Goal: Navigation & Orientation: Understand site structure

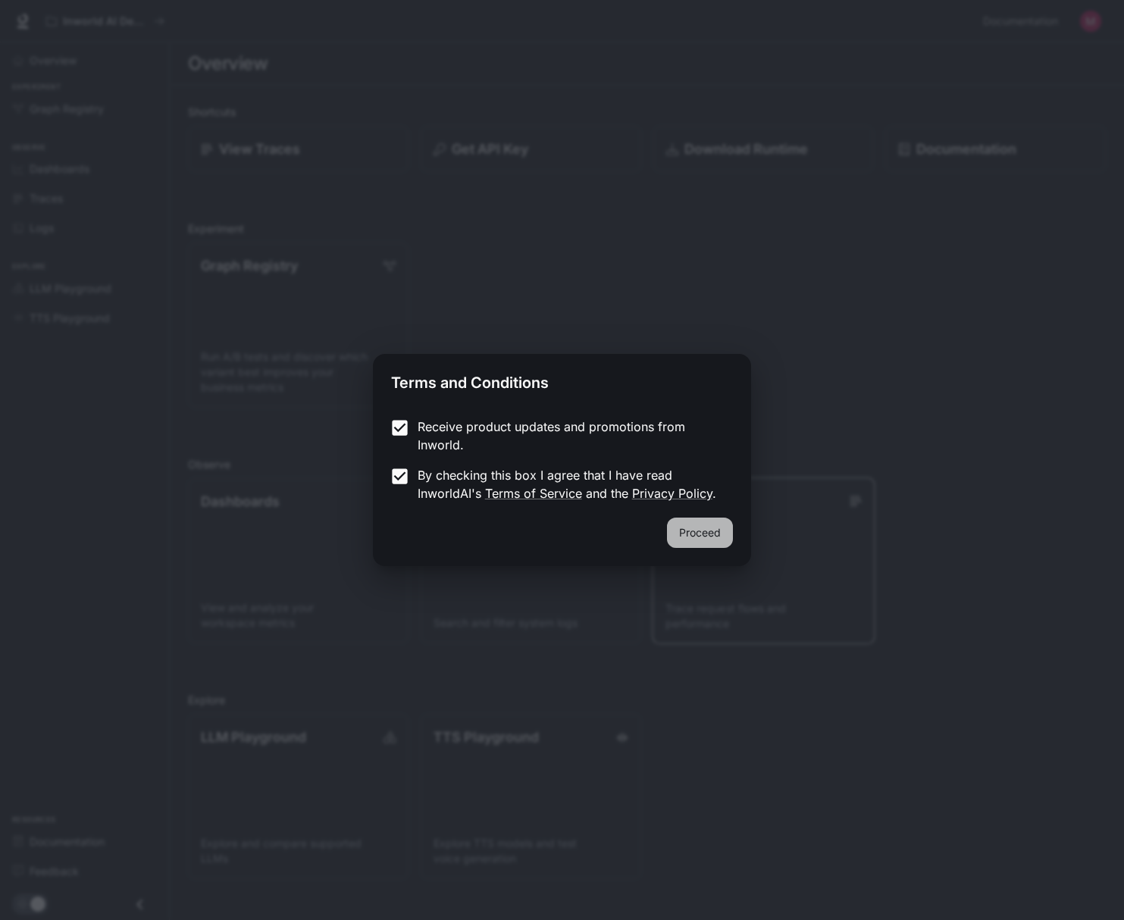
click at [702, 525] on button "Proceed" at bounding box center [700, 533] width 66 height 30
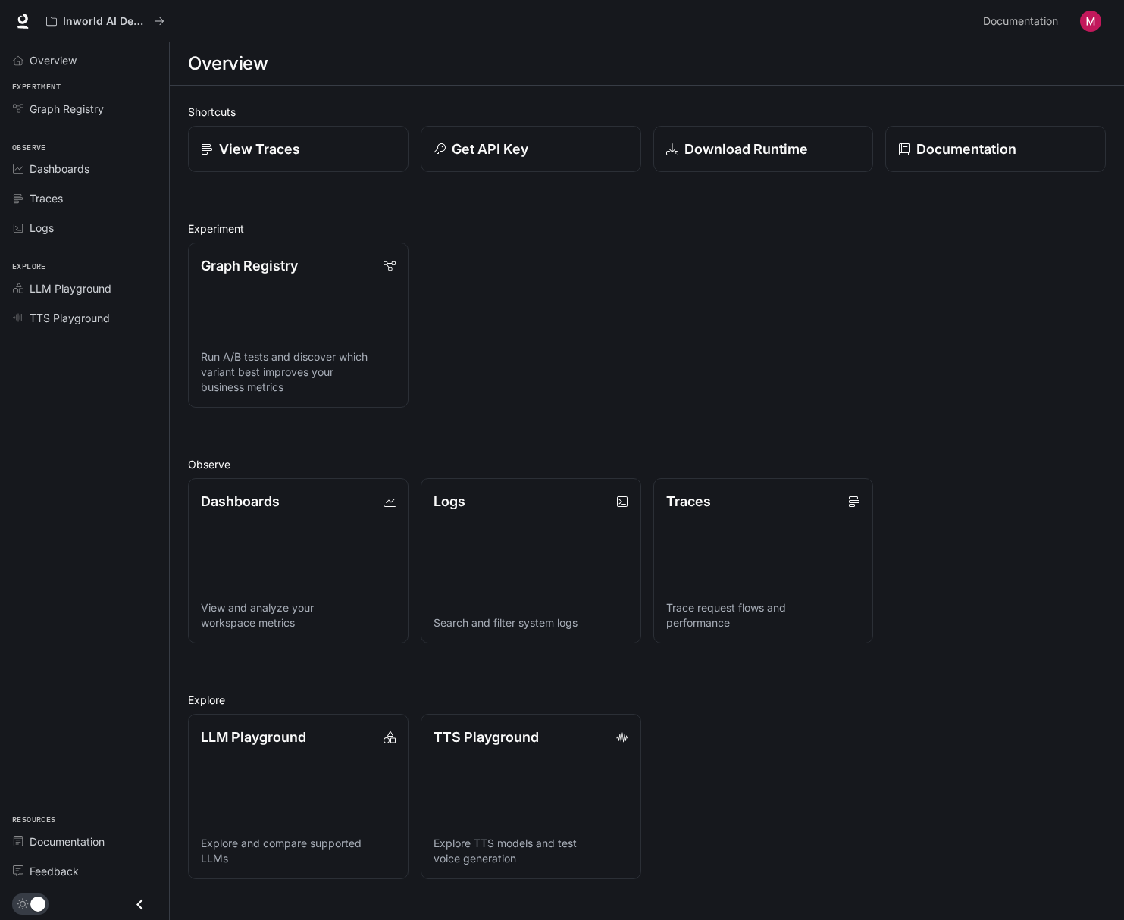
click at [1095, 21] on img "button" at bounding box center [1090, 21] width 21 height 21
click at [55, 58] on div at bounding box center [562, 460] width 1124 height 920
click at [45, 57] on span "Overview" at bounding box center [53, 60] width 47 height 16
click at [76, 295] on span "LLM Playground" at bounding box center [71, 289] width 82 height 16
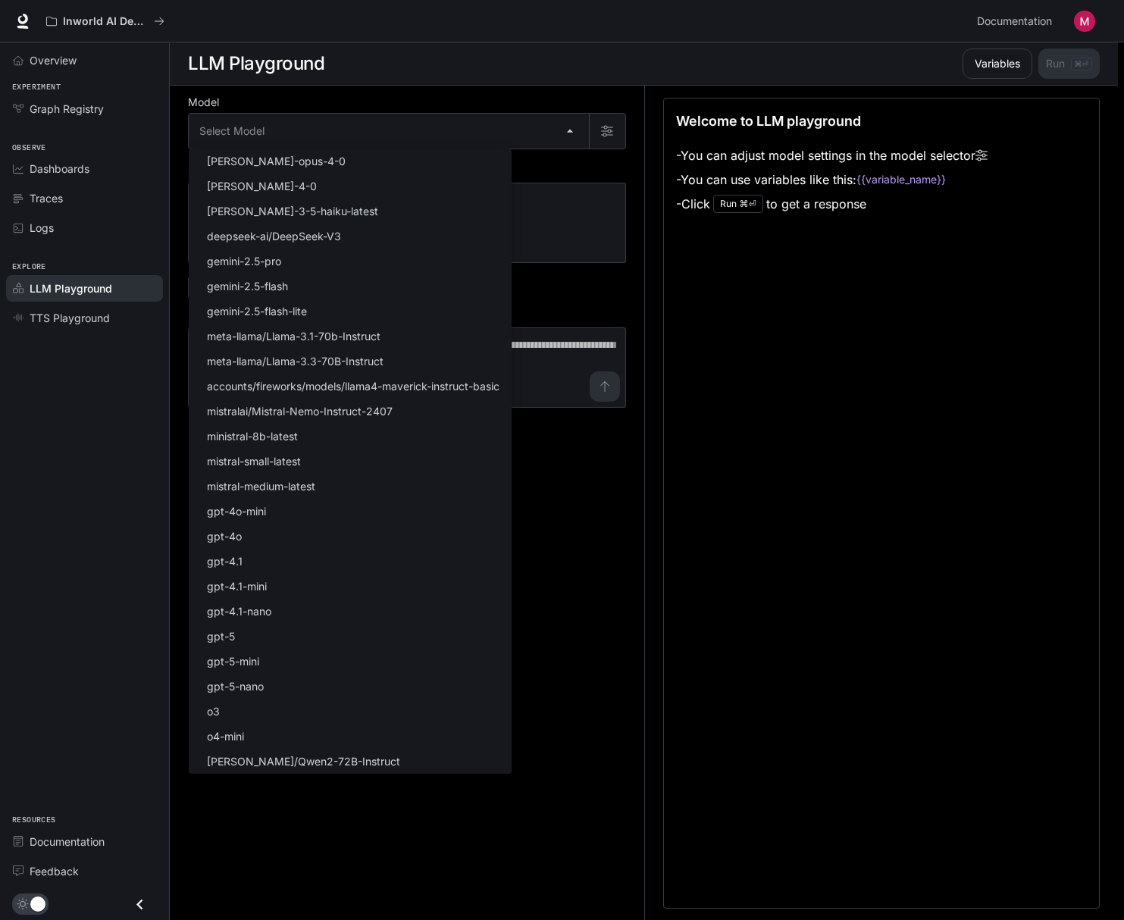
click at [576, 130] on body "Skip to main content Inworld AI Demos Documentation Documentation Portal Overvi…" at bounding box center [562, 460] width 1124 height 921
click at [543, 36] on div at bounding box center [562, 460] width 1124 height 920
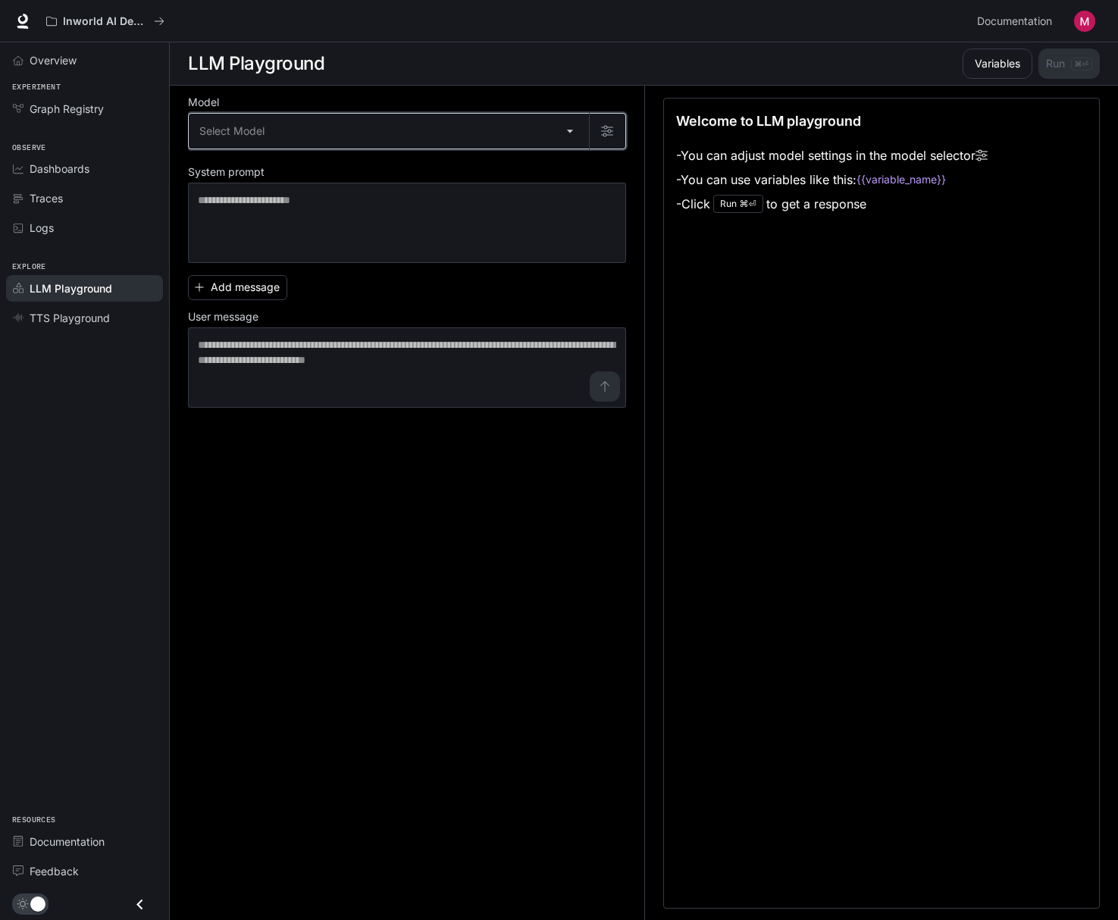
scroll to position [1, 0]
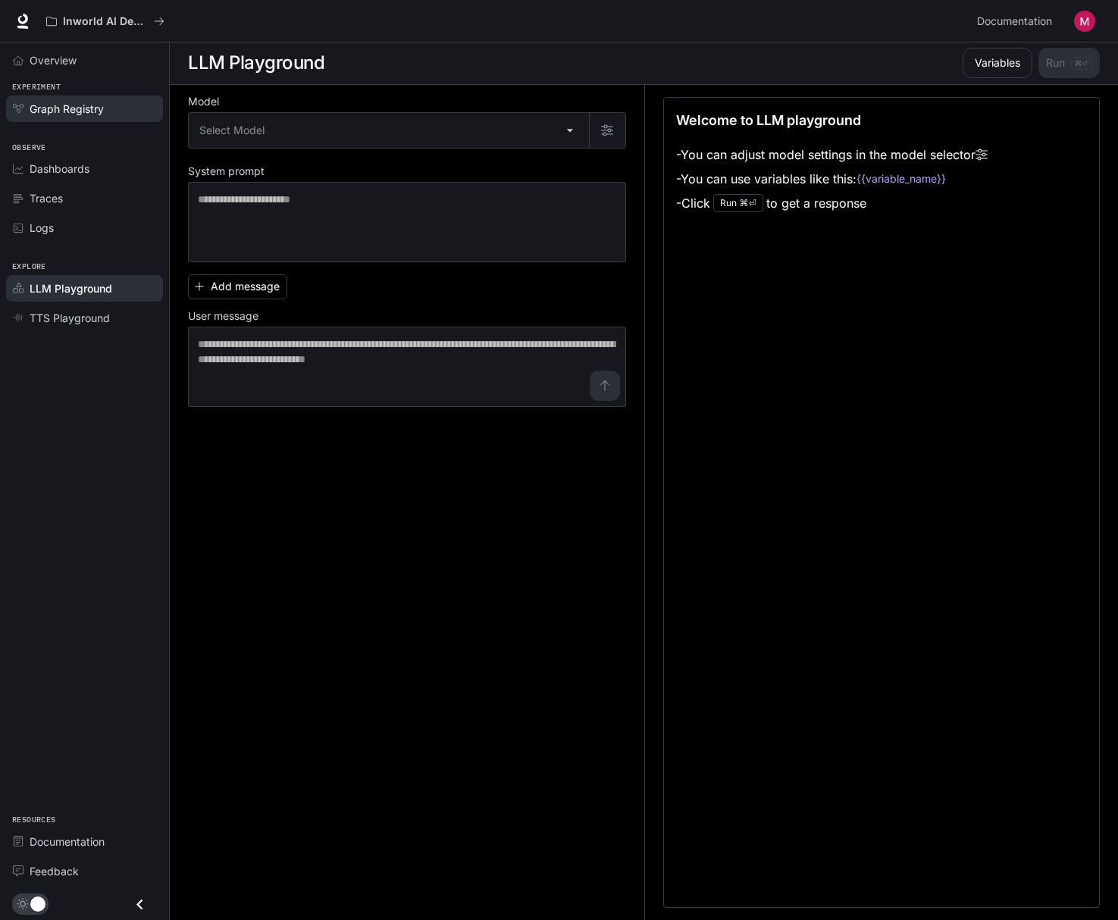
click at [55, 105] on span "Graph Registry" at bounding box center [67, 109] width 74 height 16
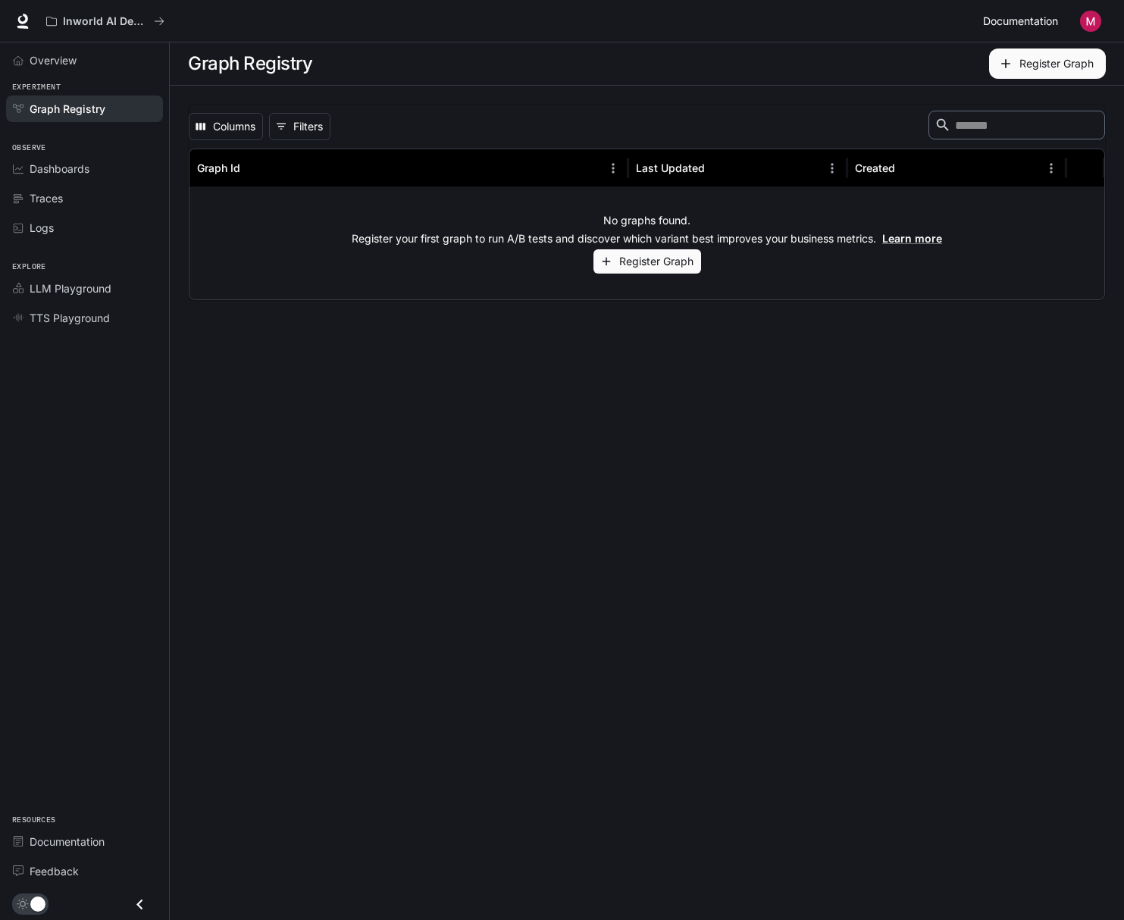
click at [1002, 23] on span "Documentation" at bounding box center [1020, 21] width 75 height 19
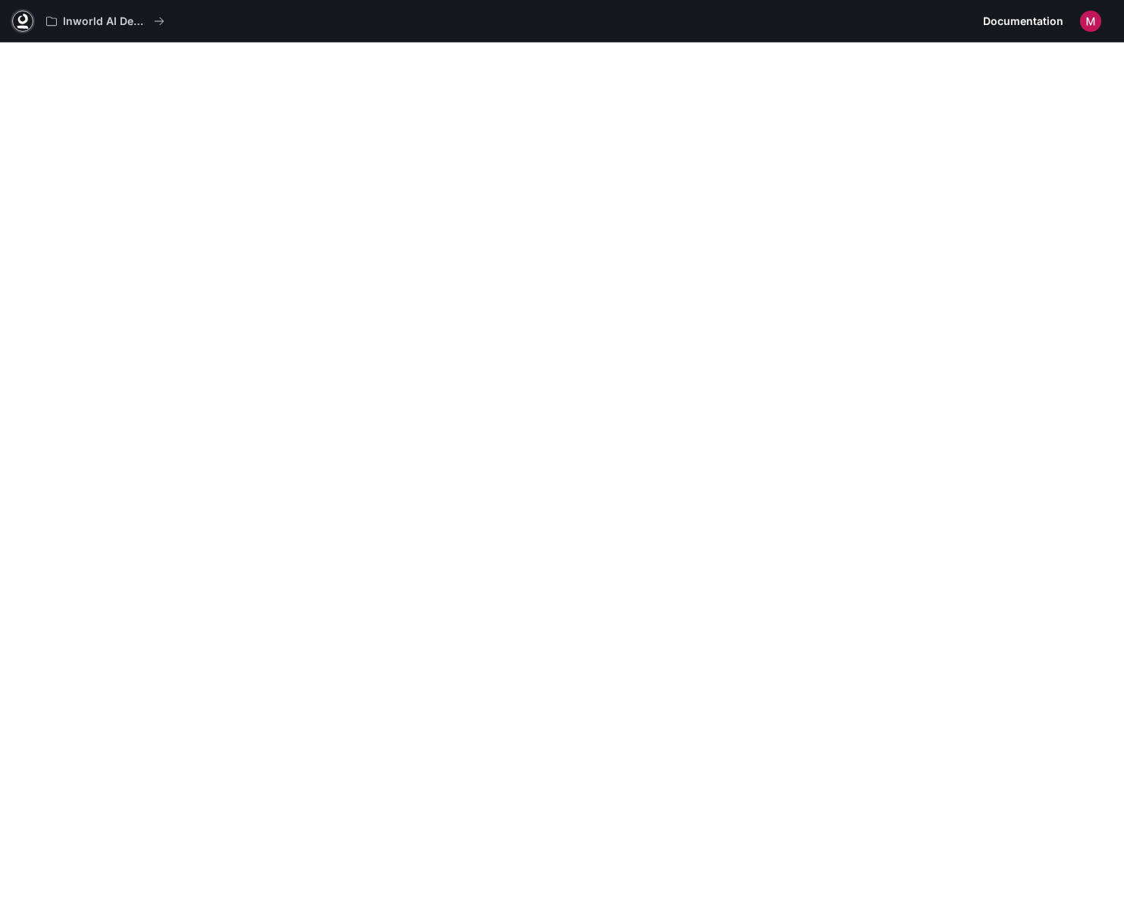
click at [27, 17] on icon at bounding box center [22, 21] width 15 height 15
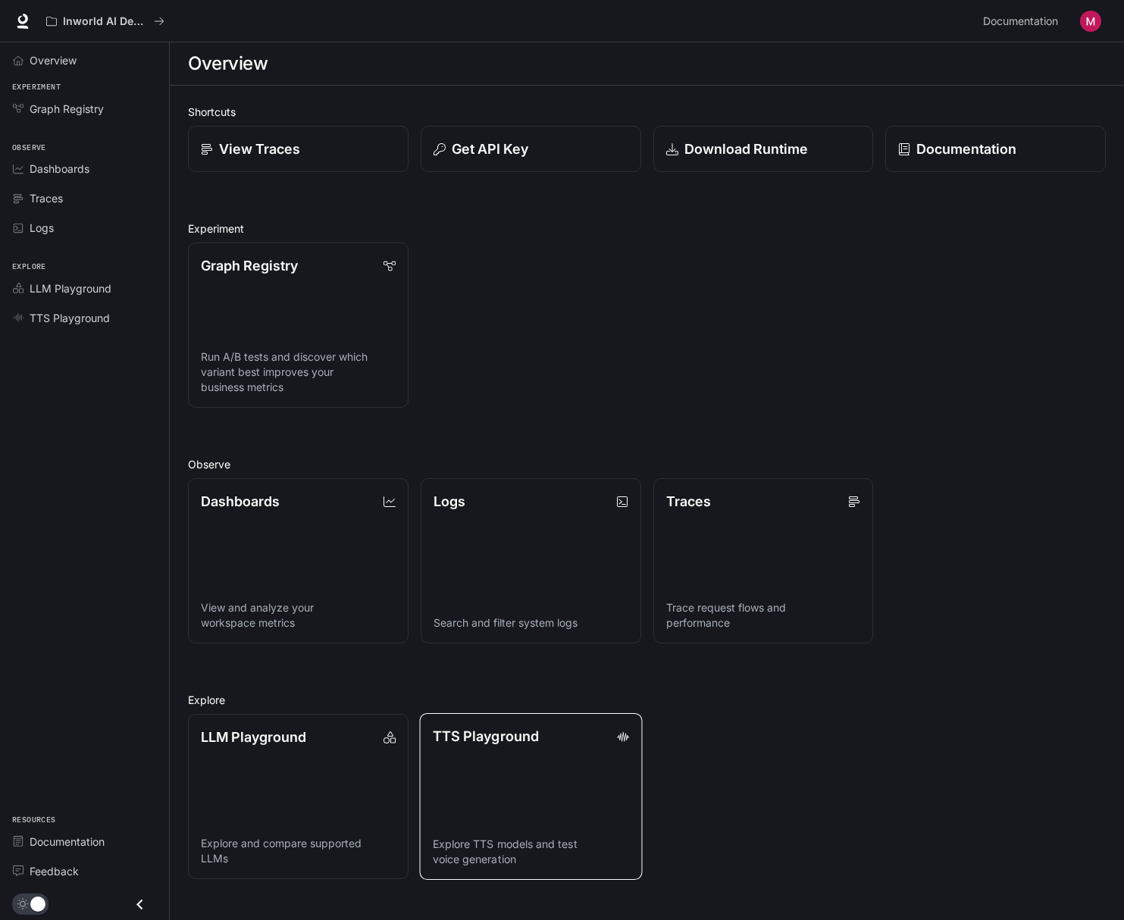
click at [602, 726] on div "TTS Playground" at bounding box center [530, 736] width 196 height 20
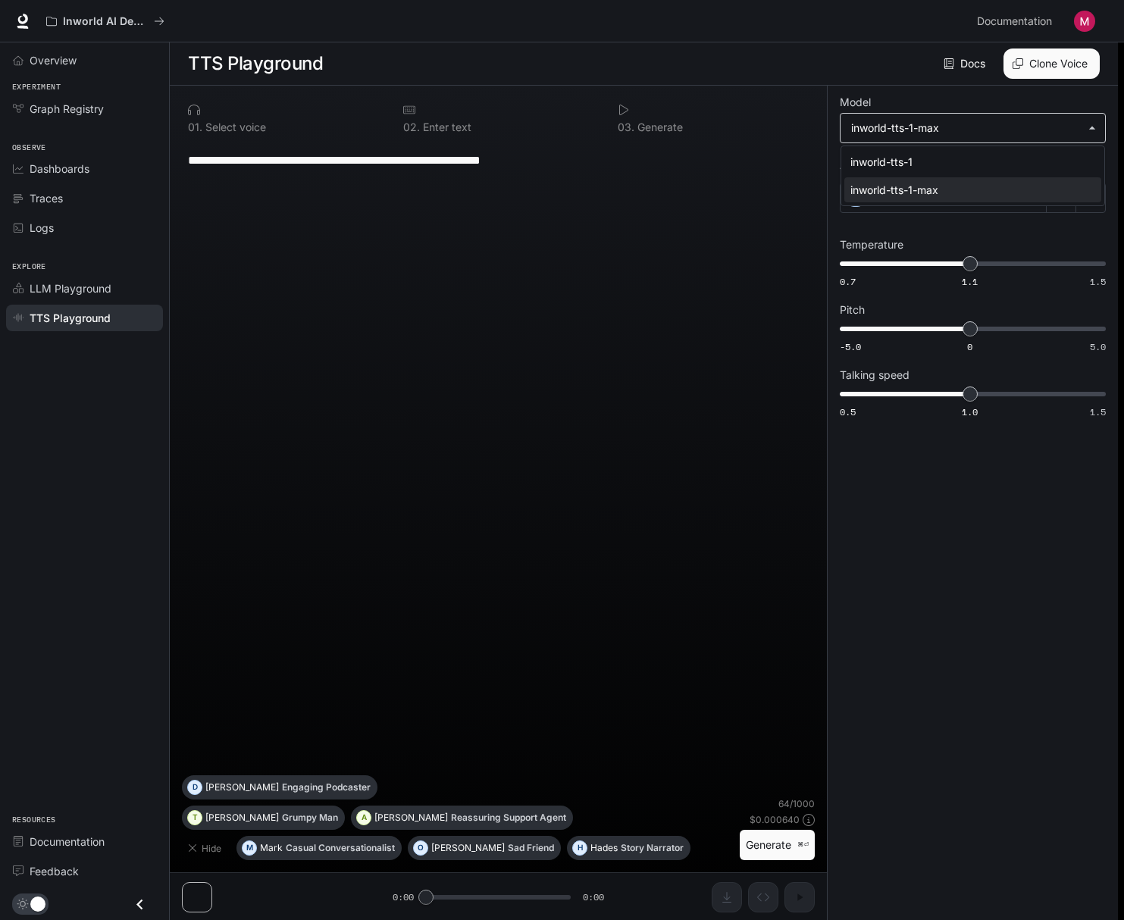
click at [1083, 132] on body "**********" at bounding box center [562, 460] width 1124 height 921
click at [1083, 132] on div at bounding box center [562, 460] width 1124 height 920
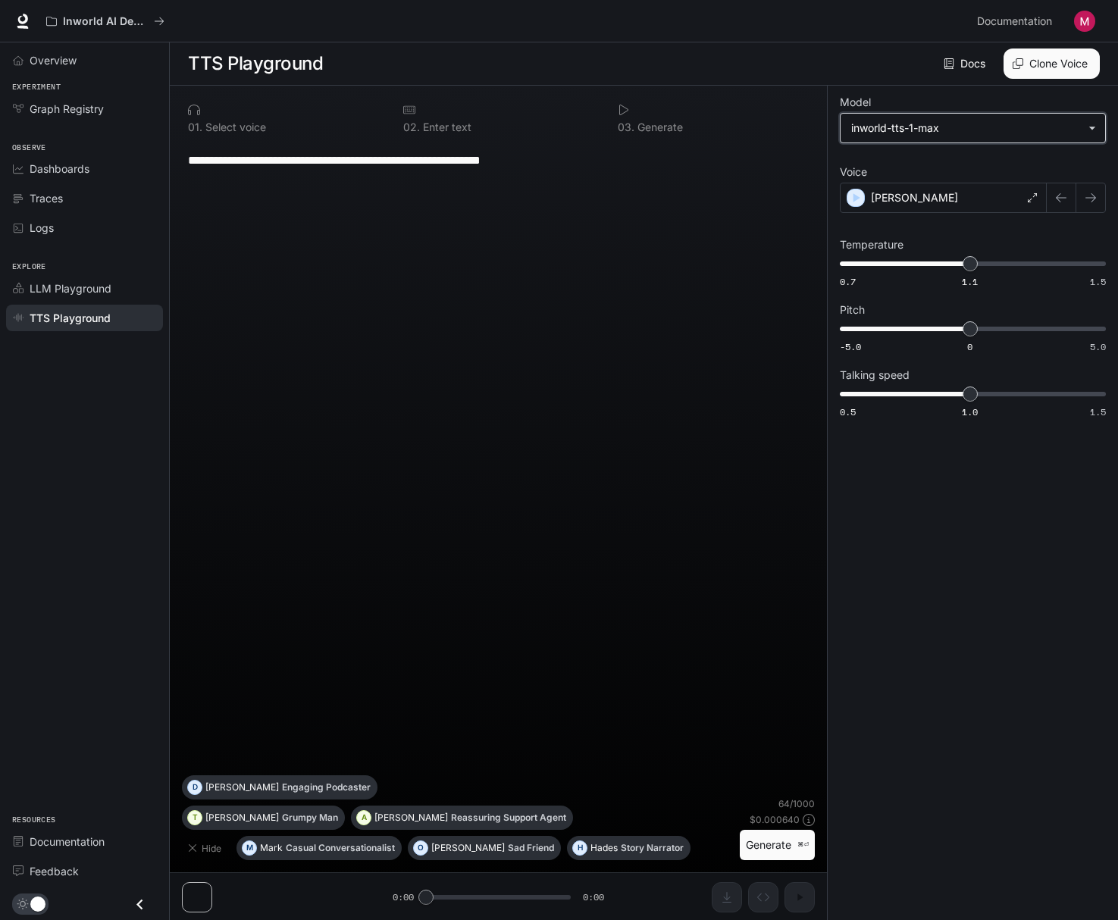
scroll to position [1, 0]
click at [141, 905] on icon "Close drawer" at bounding box center [140, 905] width 20 height 20
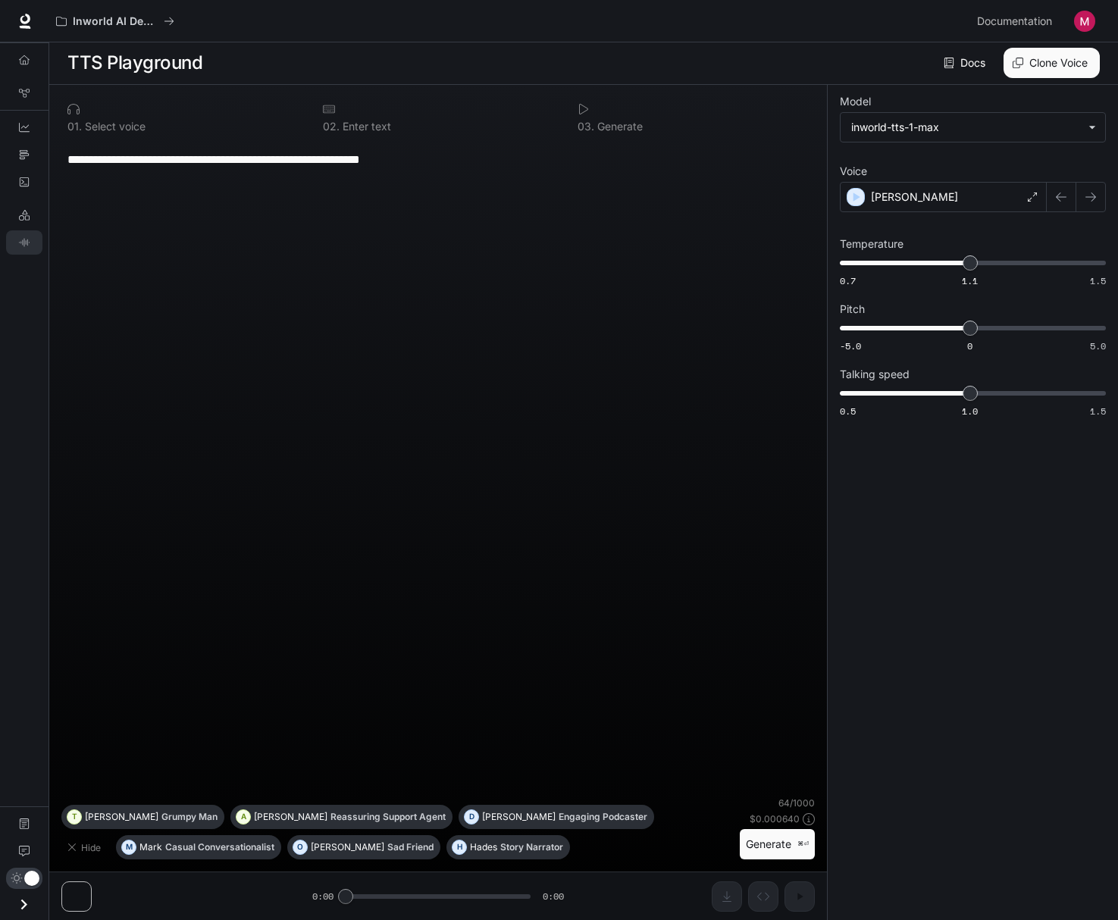
drag, startPoint x: 27, startPoint y: 904, endPoint x: 174, endPoint y: 666, distance: 279.6
click at [26, 904] on icon "Open drawer" at bounding box center [24, 904] width 6 height 11
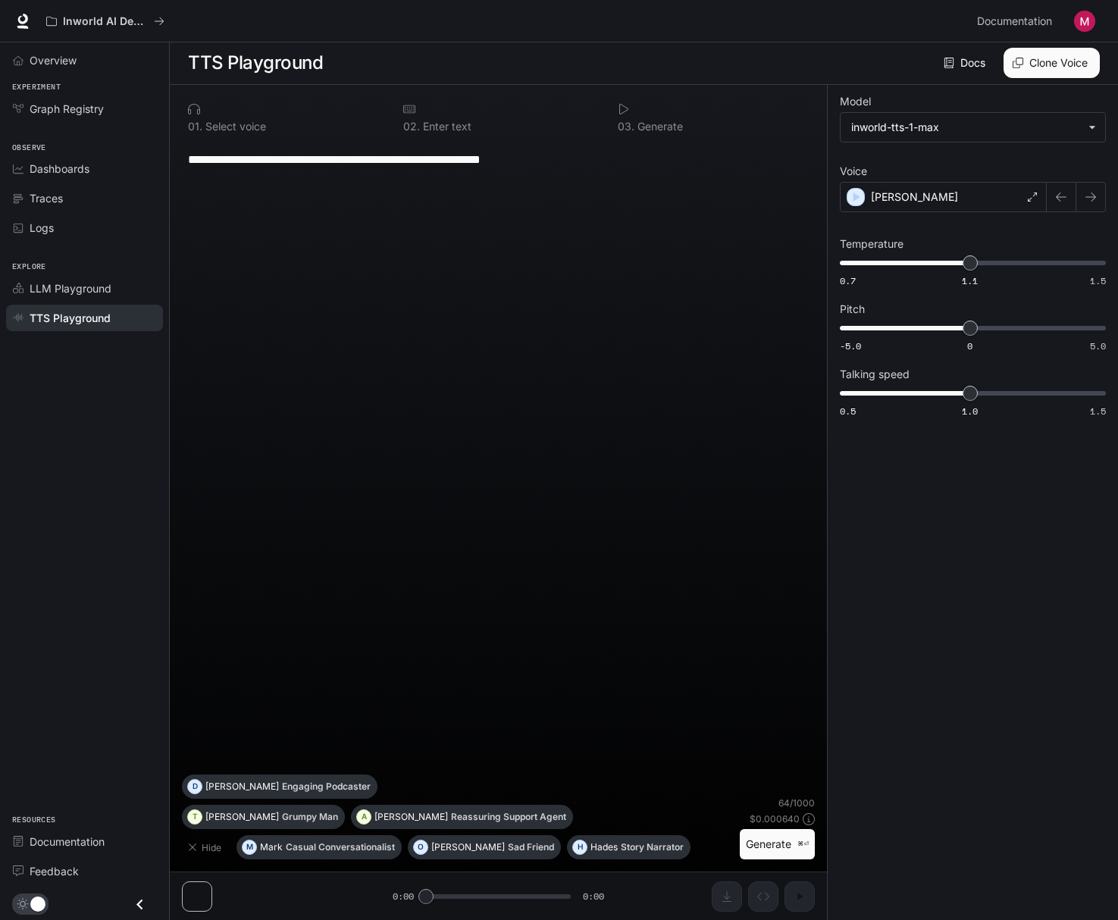
click at [1080, 26] on img "button" at bounding box center [1084, 21] width 21 height 21
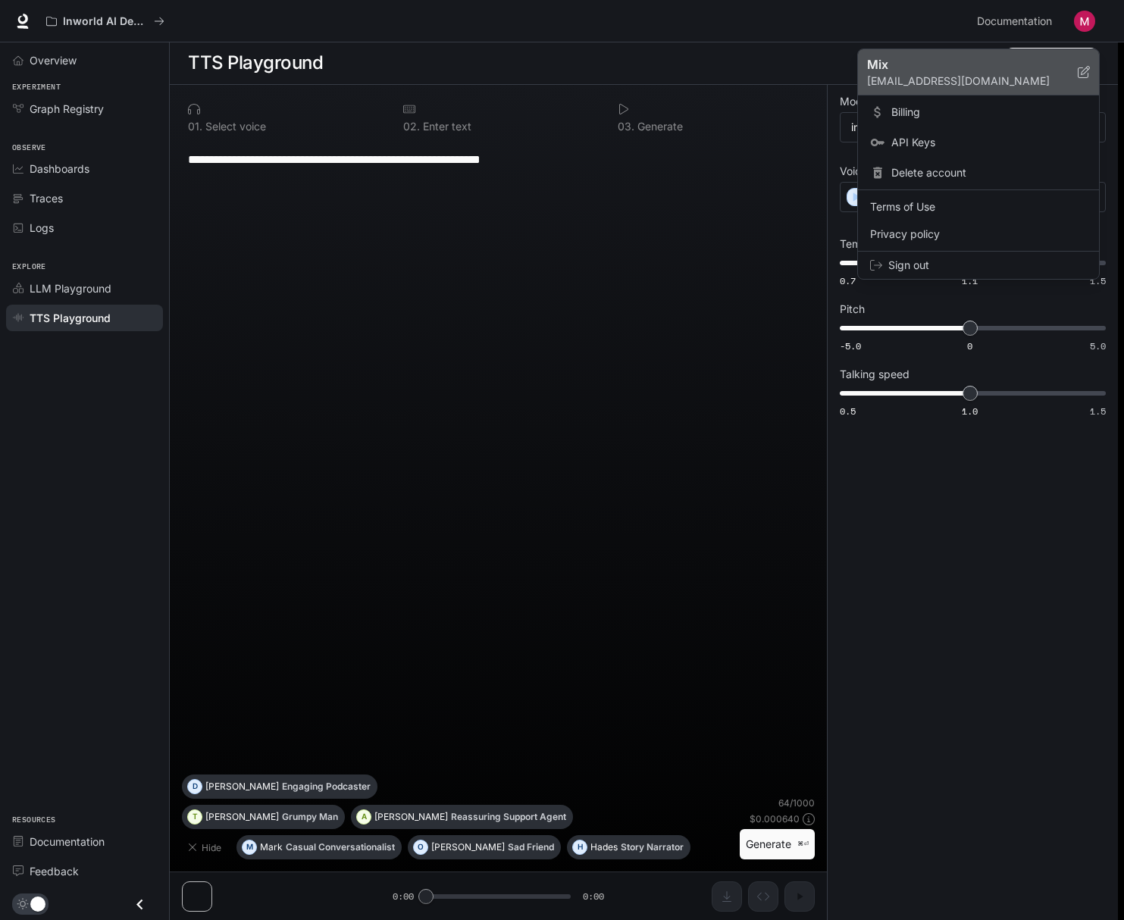
click at [897, 77] on p "[EMAIL_ADDRESS][DOMAIN_NAME]" at bounding box center [972, 81] width 211 height 15
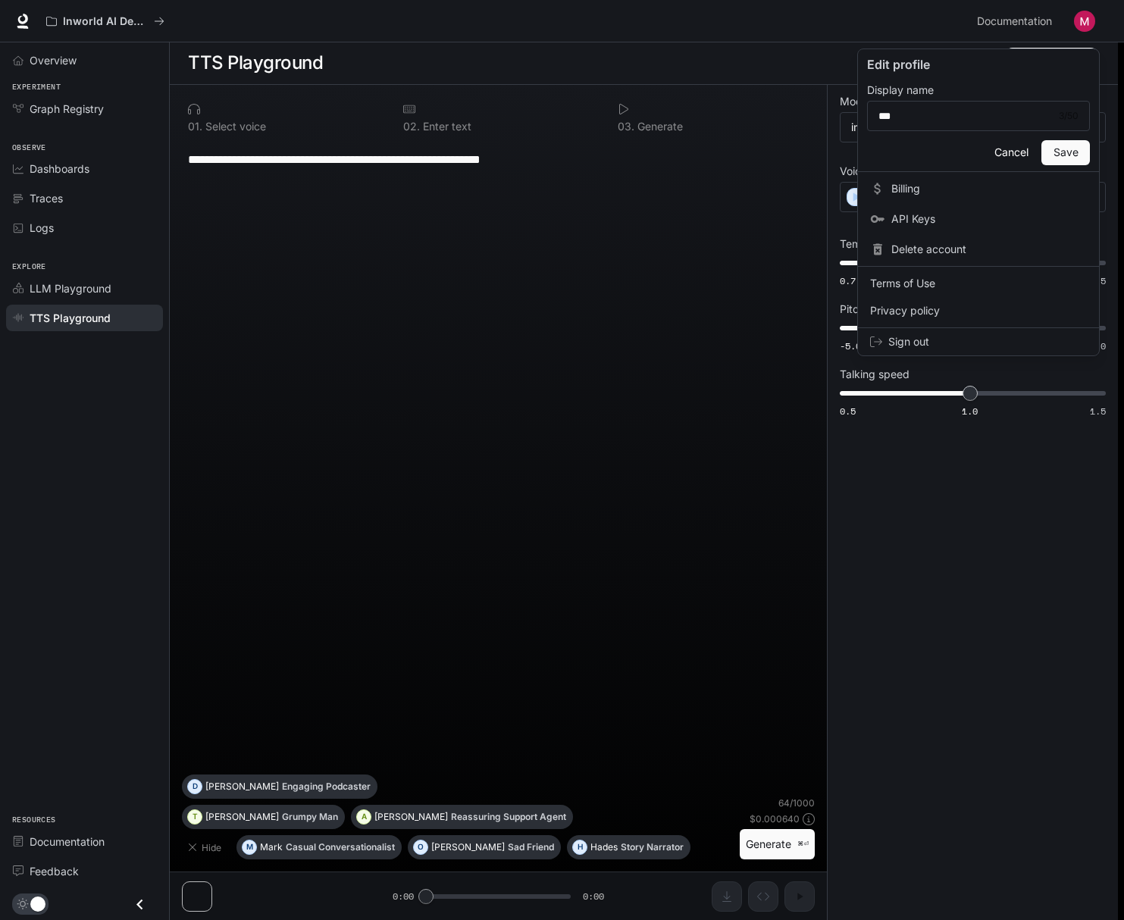
drag, startPoint x: 62, startPoint y: 111, endPoint x: 61, endPoint y: 96, distance: 15.2
click at [61, 110] on div at bounding box center [562, 460] width 1124 height 920
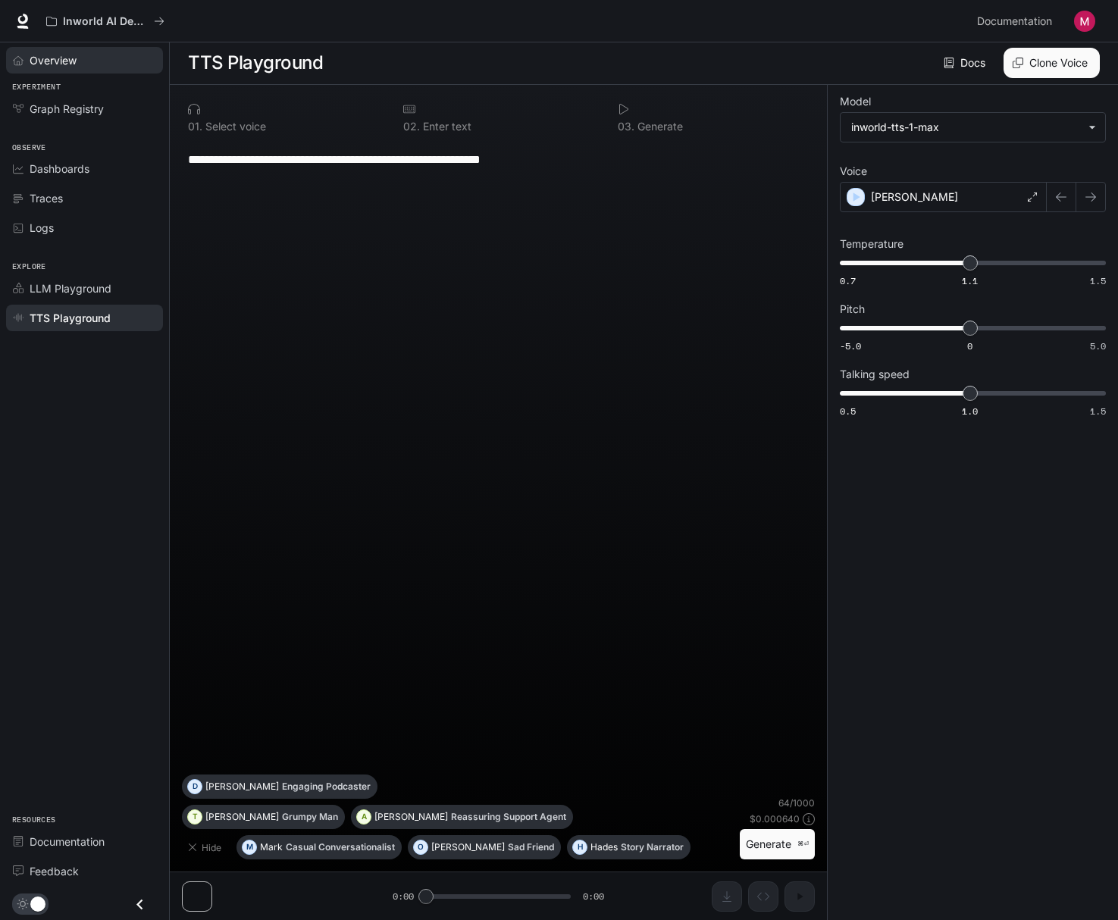
click at [59, 62] on span "Overview" at bounding box center [53, 60] width 47 height 16
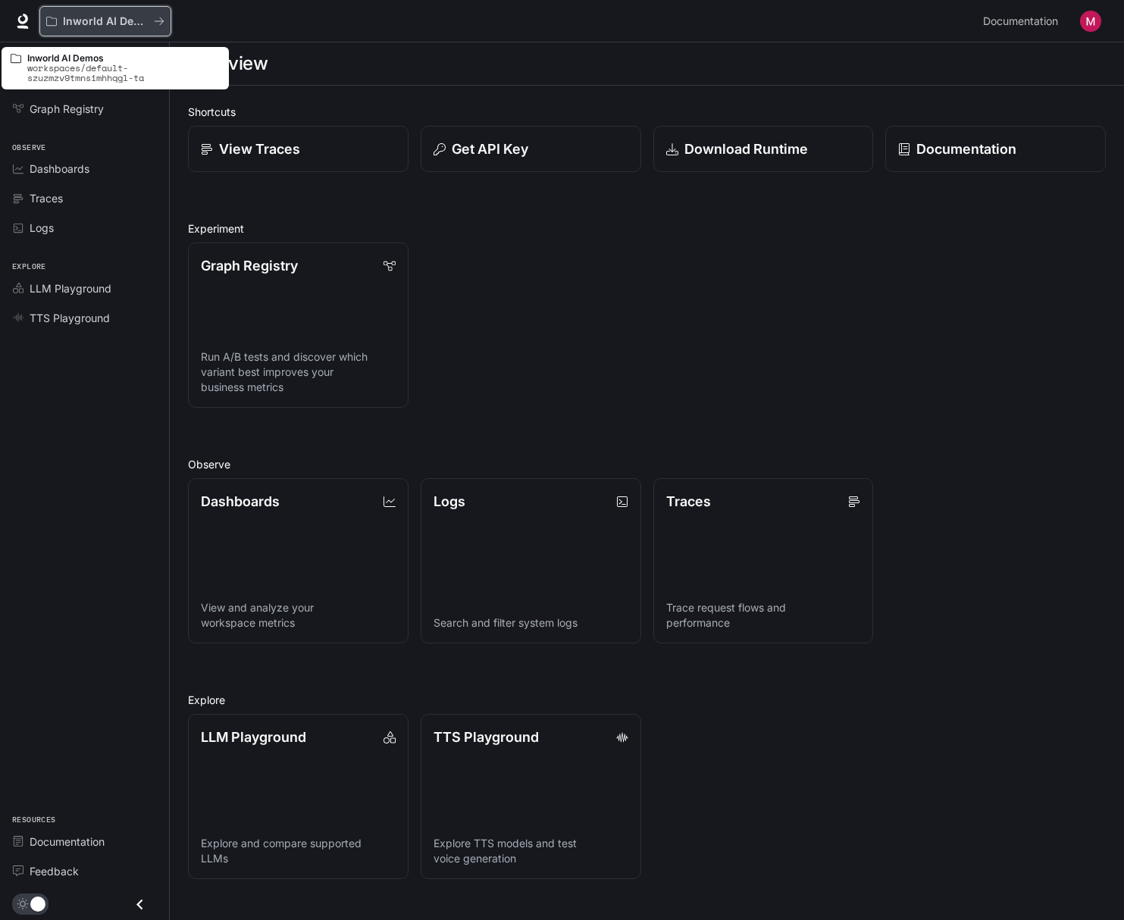
click at [68, 23] on p "Inworld AI Demos" at bounding box center [105, 21] width 85 height 13
